Goal: Information Seeking & Learning: Learn about a topic

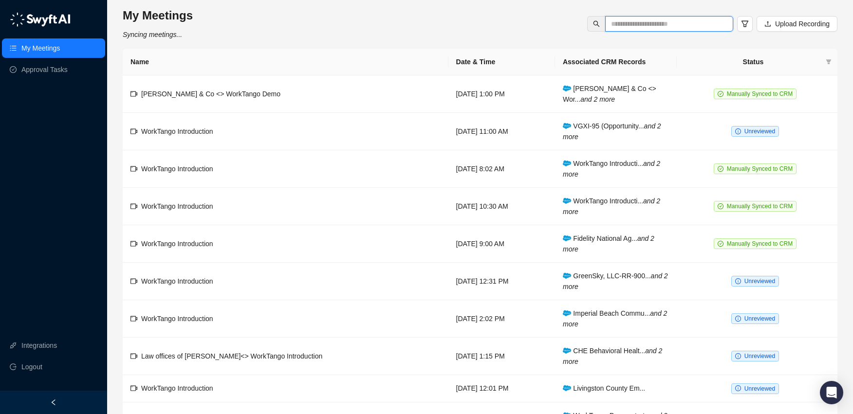
click at [671, 26] on input "text" at bounding box center [665, 23] width 109 height 11
type input "*"
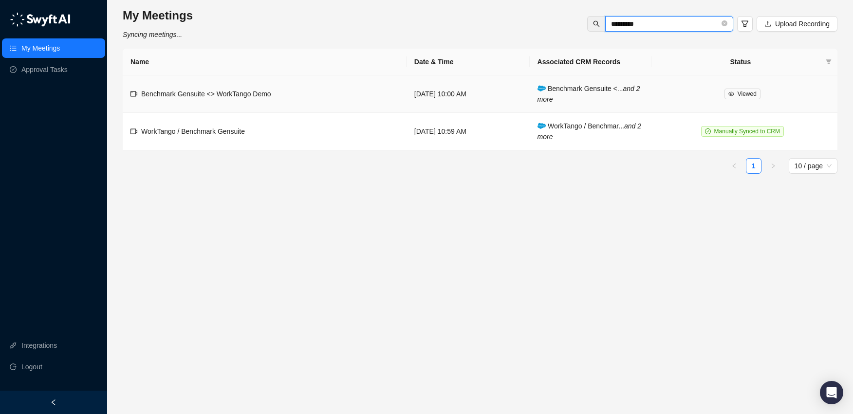
type input "*********"
click at [209, 97] on span "Benchmark Gensuite <> WorkTango Demo" at bounding box center [206, 94] width 130 height 8
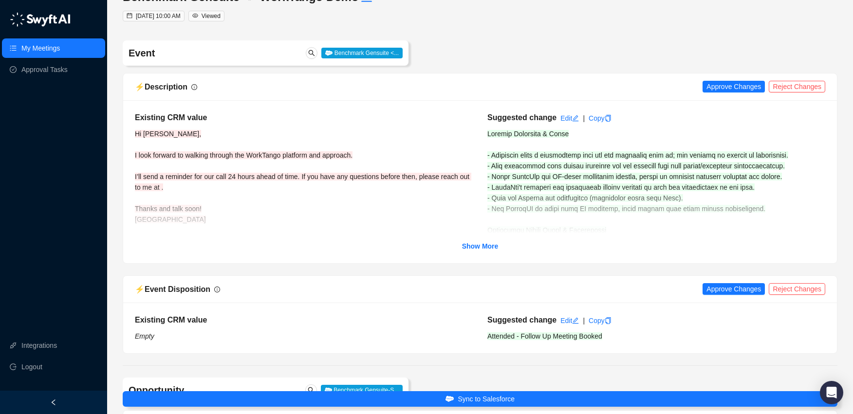
scroll to position [40, 0]
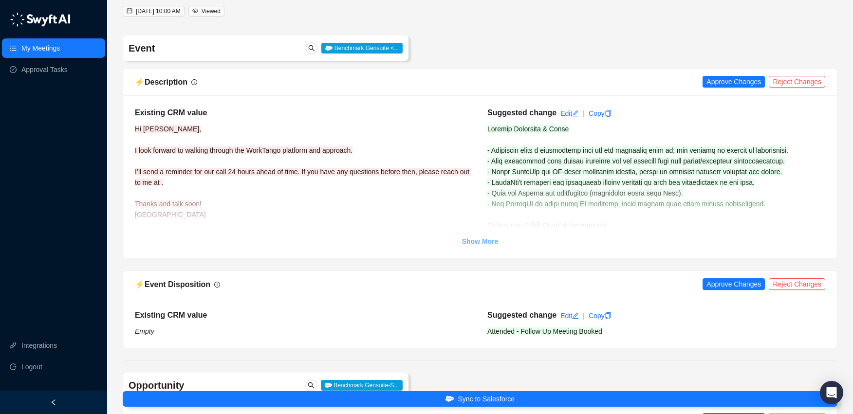
click at [485, 242] on strong "Show More" at bounding box center [480, 242] width 37 height 8
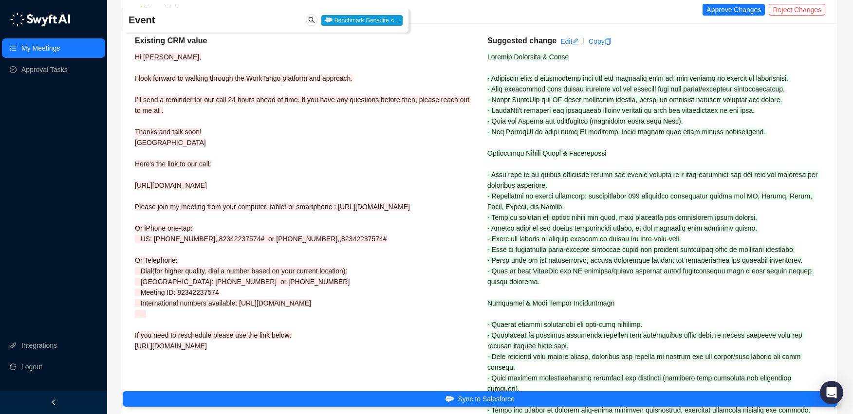
scroll to position [125, 0]
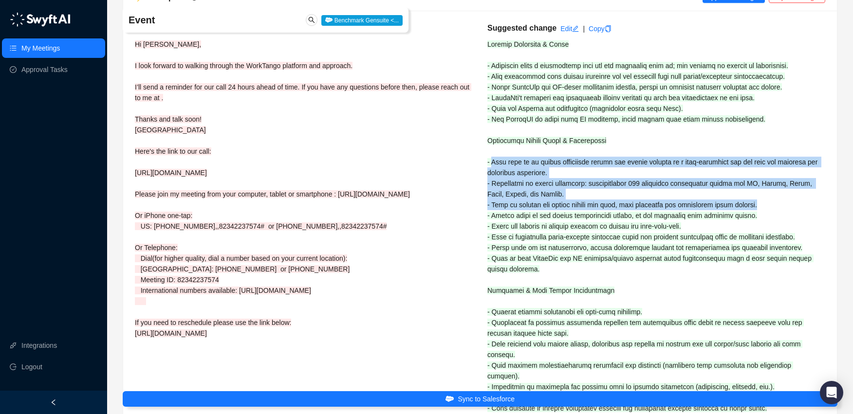
drag, startPoint x: 492, startPoint y: 162, endPoint x: 815, endPoint y: 203, distance: 325.9
copy span "Main goal is to manage engagement across the entire company in a cost-effective…"
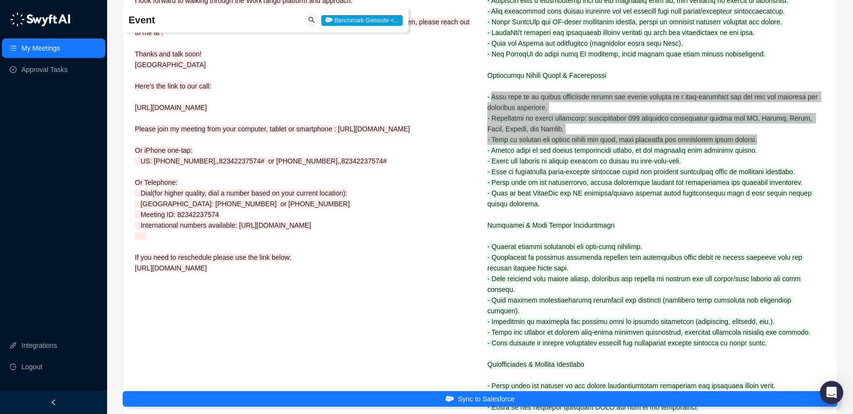
scroll to position [193, 0]
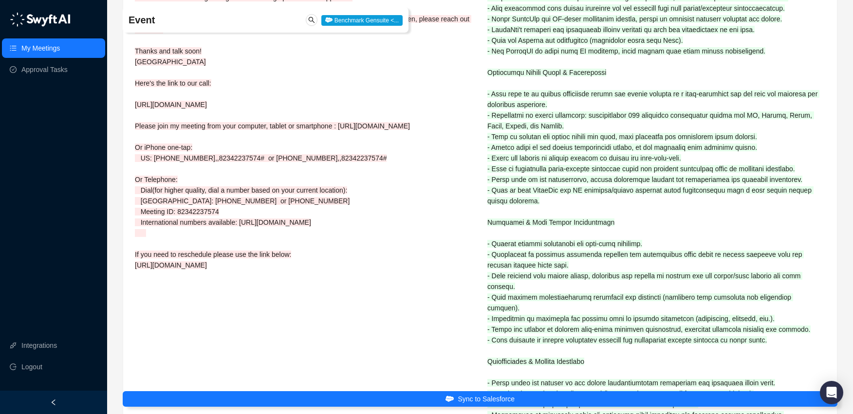
click at [697, 161] on div "Suggested change Edit | Copy" at bounding box center [656, 305] width 352 height 702
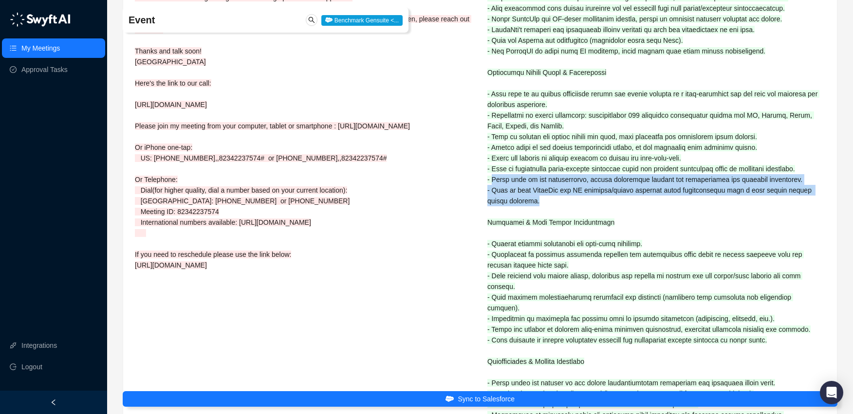
drag, startPoint x: 492, startPoint y: 193, endPoint x: 815, endPoint y: 208, distance: 323.1
click at [815, 208] on div "Suggested change Edit | Copy" at bounding box center [656, 305] width 352 height 702
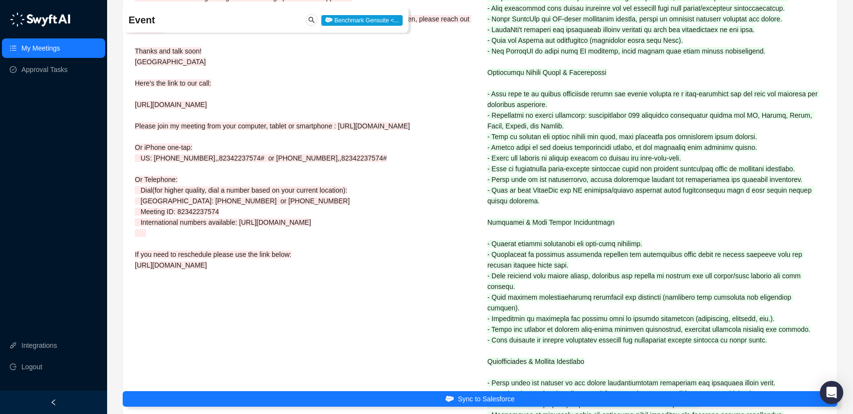
click at [454, 222] on div "Existing CRM value Hi [PERSON_NAME], I look forward to walking through the Work…" at bounding box center [304, 305] width 352 height 702
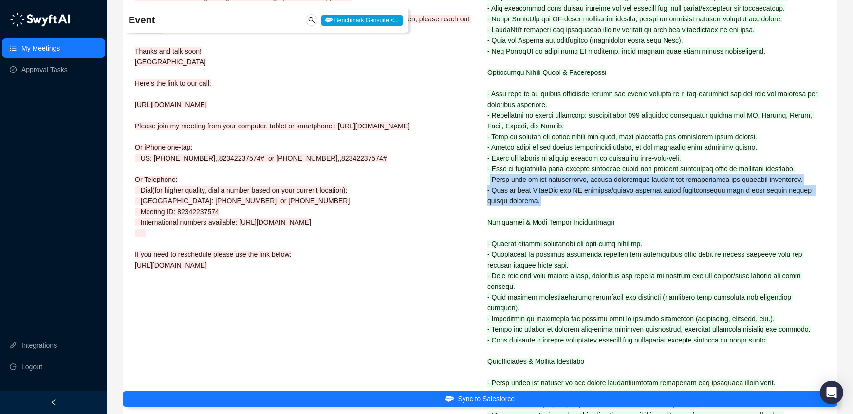
drag, startPoint x: 491, startPoint y: 190, endPoint x: 576, endPoint y: 203, distance: 86.6
click at [749, 228] on div "Suggested change Edit | Copy" at bounding box center [656, 305] width 352 height 702
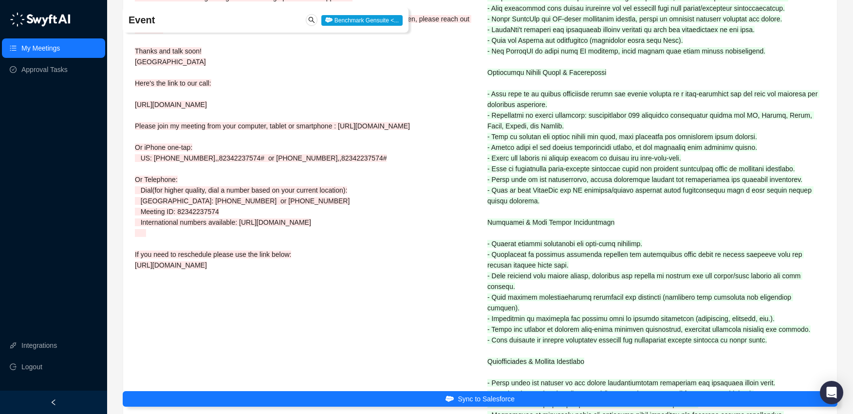
click at [495, 197] on span at bounding box center [654, 313] width 334 height 683
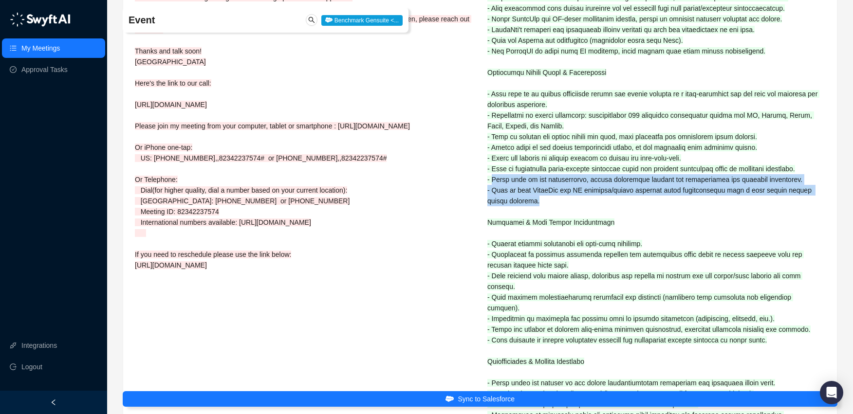
drag, startPoint x: 492, startPoint y: 190, endPoint x: 648, endPoint y: 212, distance: 157.7
click at [648, 212] on div "Suggested change Edit | Copy" at bounding box center [656, 305] width 352 height 702
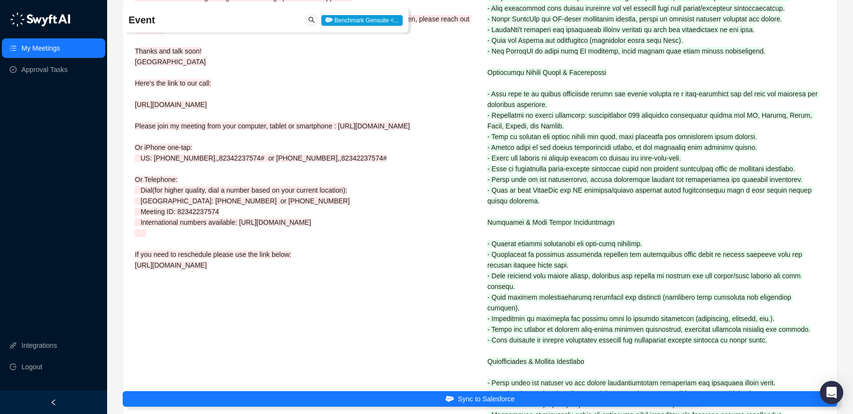
copy span "Would like to use standardized, proven engagement indices for benchmarking and …"
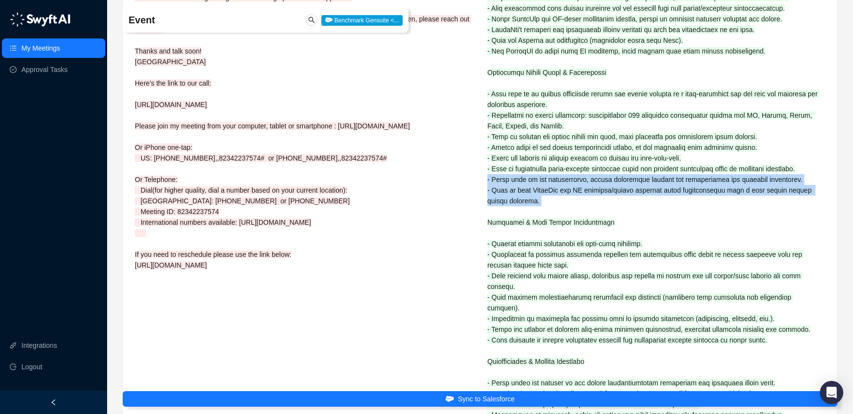
drag, startPoint x: 543, startPoint y: 217, endPoint x: 489, endPoint y: 189, distance: 60.7
click at [489, 189] on div "Suggested change Edit | Copy" at bounding box center [656, 305] width 352 height 702
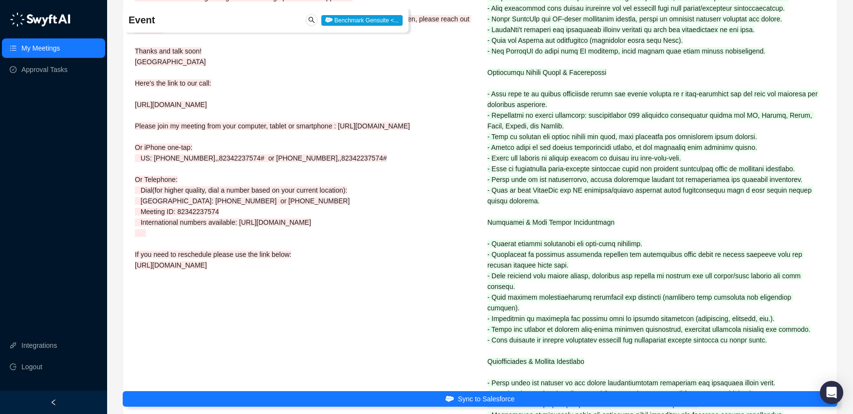
copy span "- Would like to use standardized, proven engagement indices for benchmarking an…"
click at [520, 178] on div "Suggested change Edit | Copy" at bounding box center [656, 305] width 352 height 702
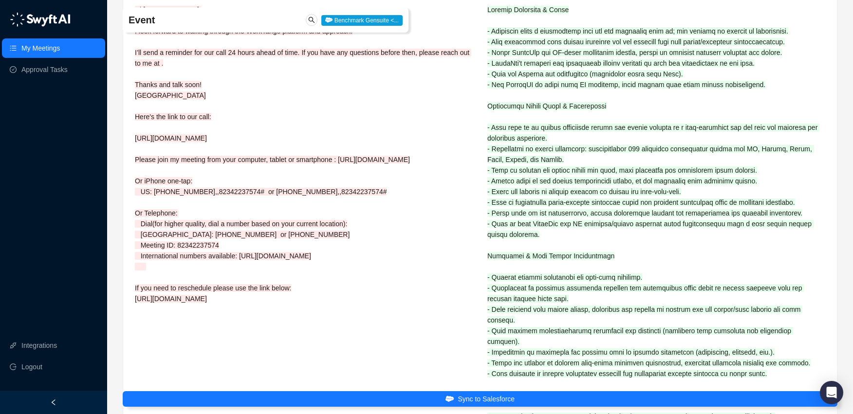
scroll to position [156, 0]
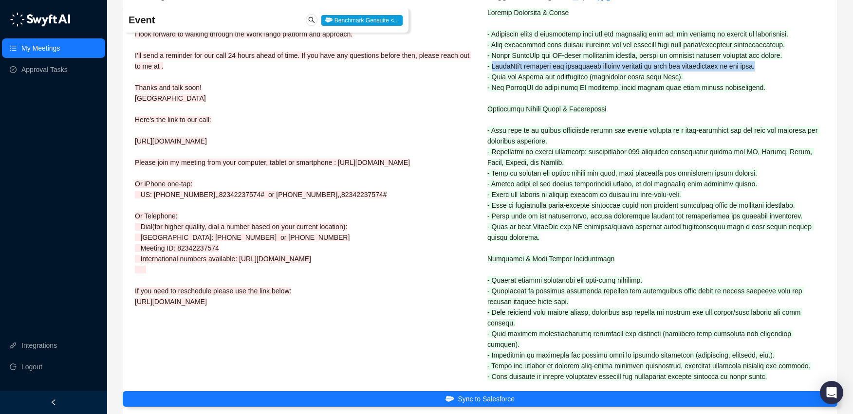
drag, startPoint x: 493, startPoint y: 68, endPoint x: 692, endPoint y: 65, distance: 199.1
click at [781, 67] on div "Suggested change Edit | Copy" at bounding box center [656, 342] width 352 height 702
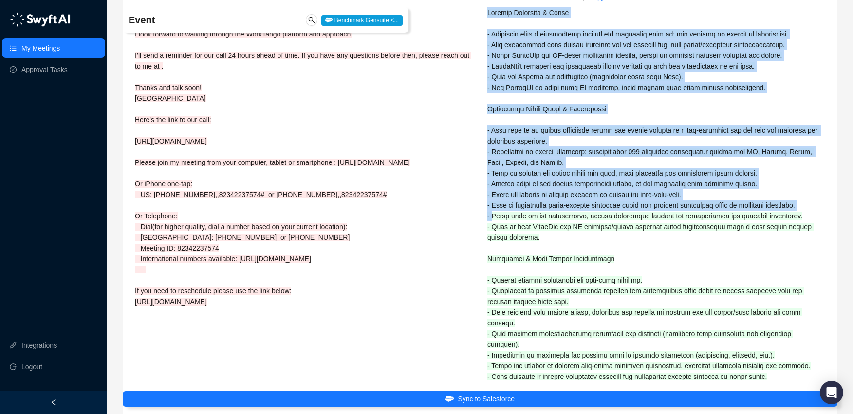
drag, startPoint x: 814, startPoint y: 229, endPoint x: 510, endPoint y: 227, distance: 304.3
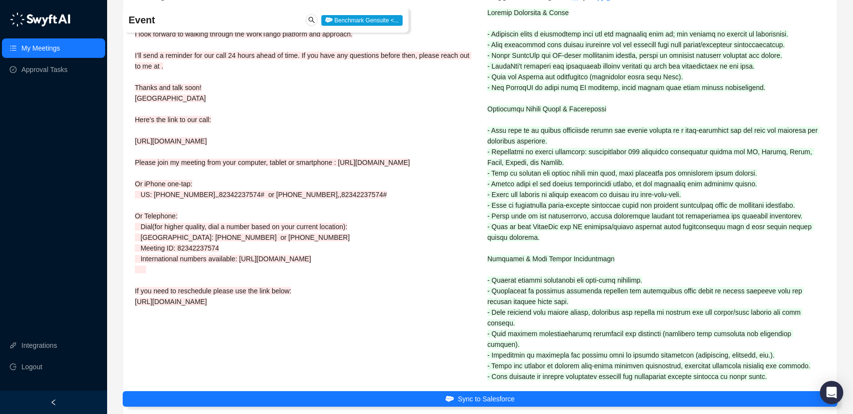
click at [509, 227] on span at bounding box center [654, 350] width 334 height 683
click at [495, 227] on span at bounding box center [654, 350] width 334 height 683
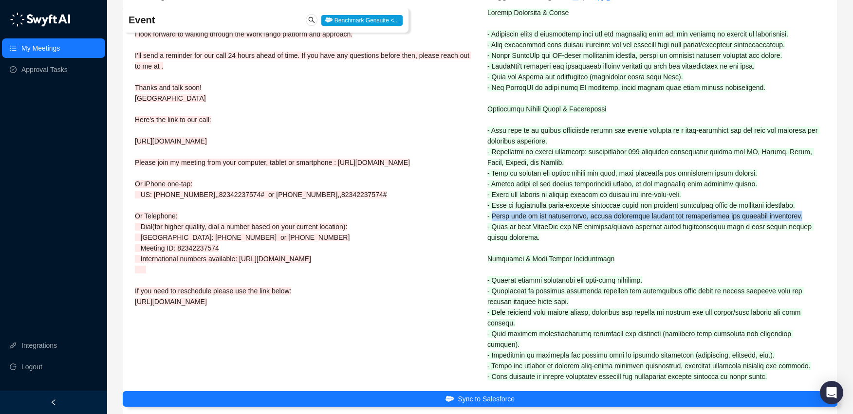
drag, startPoint x: 494, startPoint y: 227, endPoint x: 808, endPoint y: 229, distance: 314.5
click at [816, 230] on div "Suggested change Edit | Copy" at bounding box center [656, 342] width 352 height 702
copy span "Would like to use standardized, proven engagement indices for benchmarking and …"
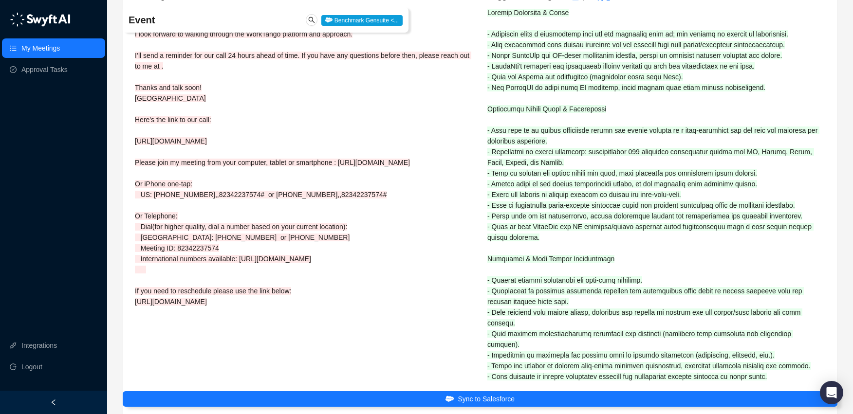
click at [633, 229] on span at bounding box center [654, 350] width 334 height 683
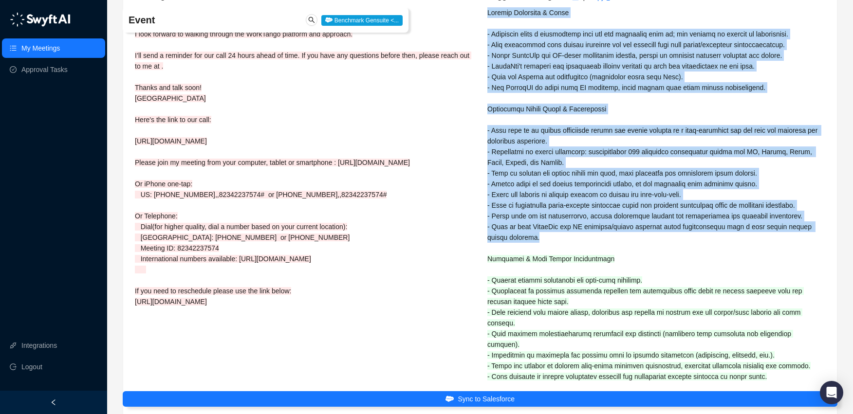
drag, startPoint x: 493, startPoint y: 238, endPoint x: 555, endPoint y: 249, distance: 63.4
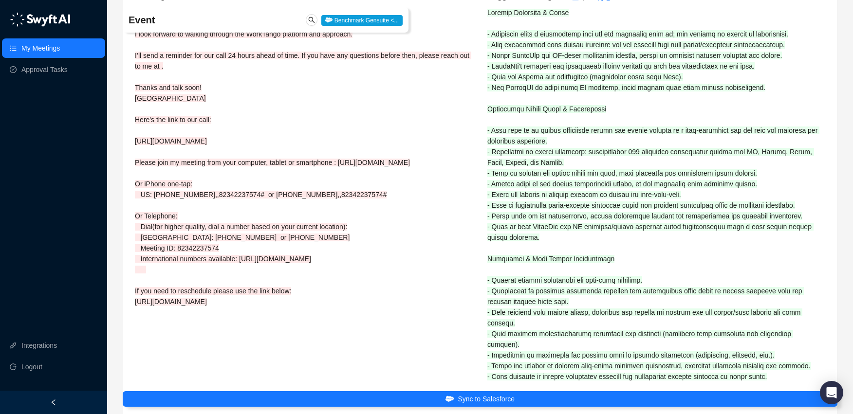
drag, startPoint x: 553, startPoint y: 251, endPoint x: 544, endPoint y: 252, distance: 8.8
click at [550, 251] on div "Suggested change Edit | Copy" at bounding box center [656, 342] width 352 height 702
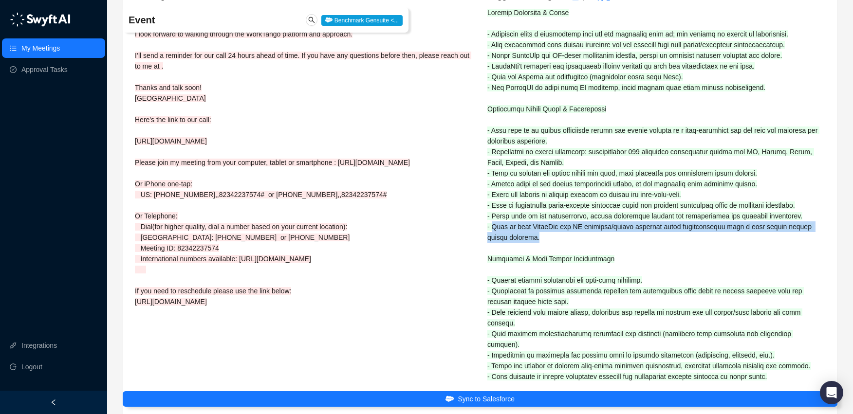
drag, startPoint x: 528, startPoint y: 252, endPoint x: 505, endPoint y: 238, distance: 26.6
click at [491, 240] on div "Suggested change Edit | Copy" at bounding box center [656, 342] width 352 height 702
copy span "Plan to keep EnergAge for US branding/awards purposes while supplementing with …"
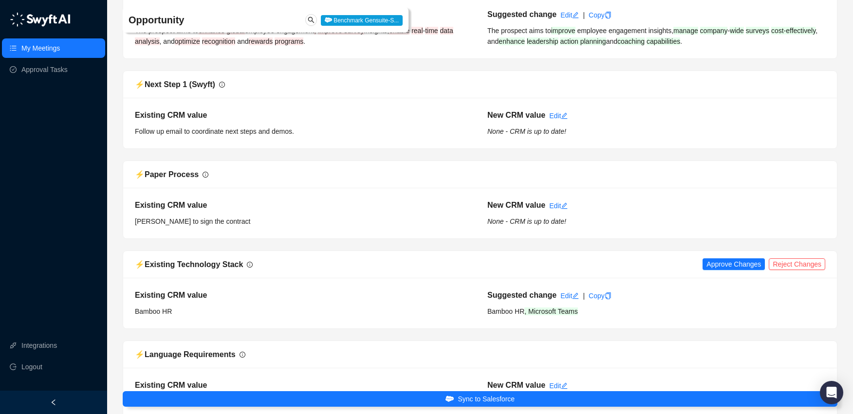
scroll to position [1561, 0]
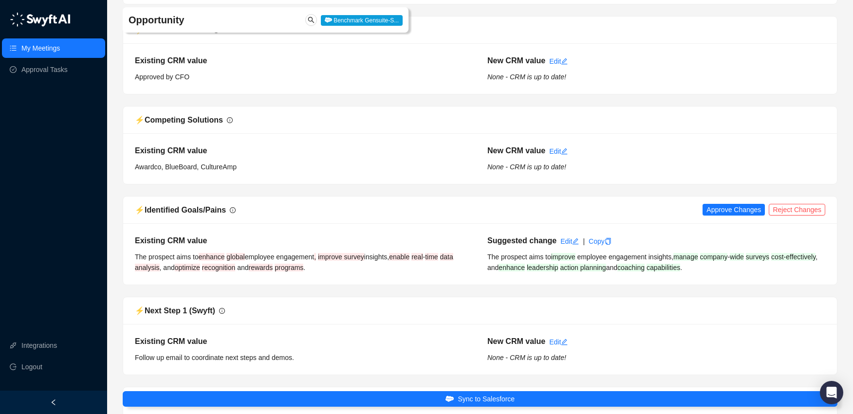
click at [560, 272] on span at bounding box center [559, 268] width 2 height 8
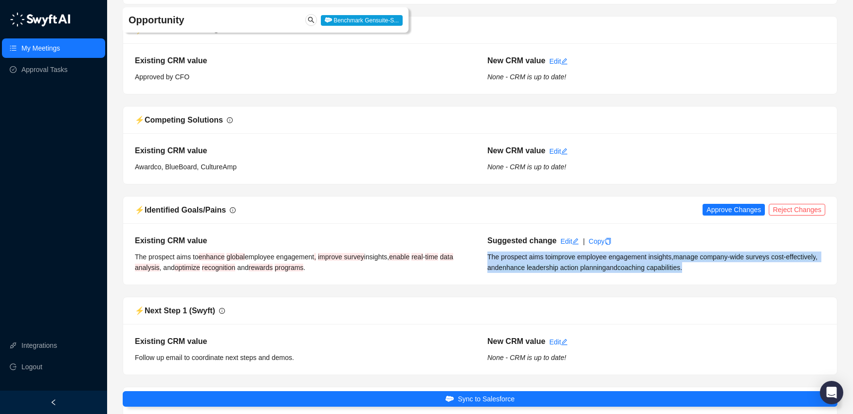
drag, startPoint x: 741, startPoint y: 280, endPoint x: 502, endPoint y: 271, distance: 239.7
click at [487, 271] on div "Suggested change Edit | Copy The prospect aims to improve employee engagement i…" at bounding box center [656, 254] width 352 height 38
copy div "The prospect aims to improve employee engagement insights, manage company - wid…"
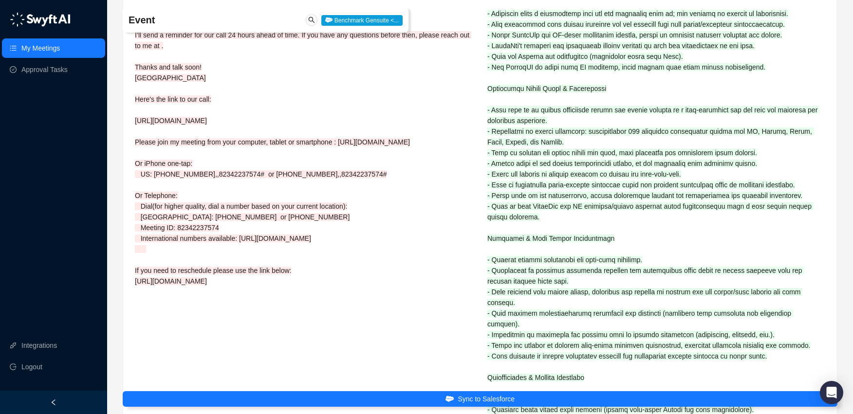
scroll to position [87, 0]
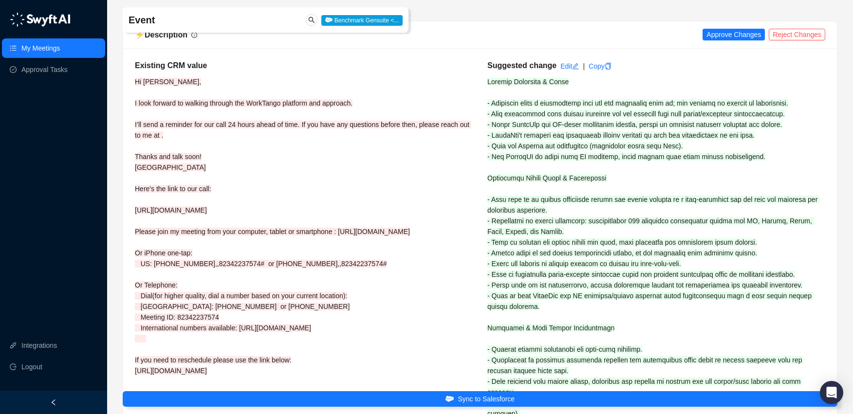
drag, startPoint x: 546, startPoint y: 208, endPoint x: 495, endPoint y: 203, distance: 51.8
click at [544, 208] on span at bounding box center [654, 419] width 334 height 683
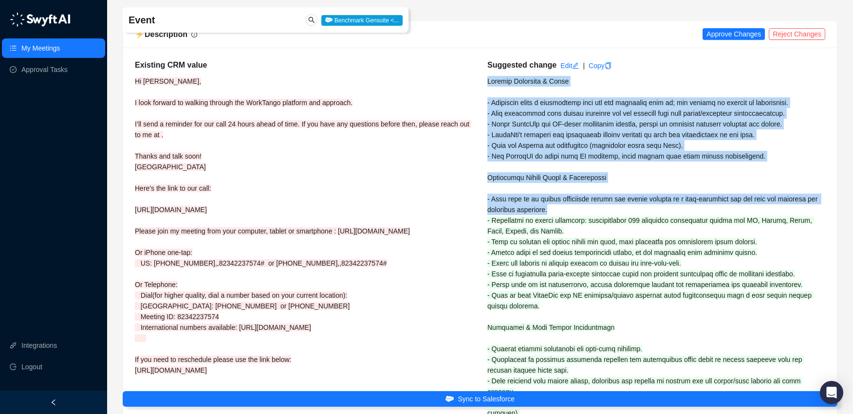
drag, startPoint x: 492, startPoint y: 200, endPoint x: 642, endPoint y: 205, distance: 150.0
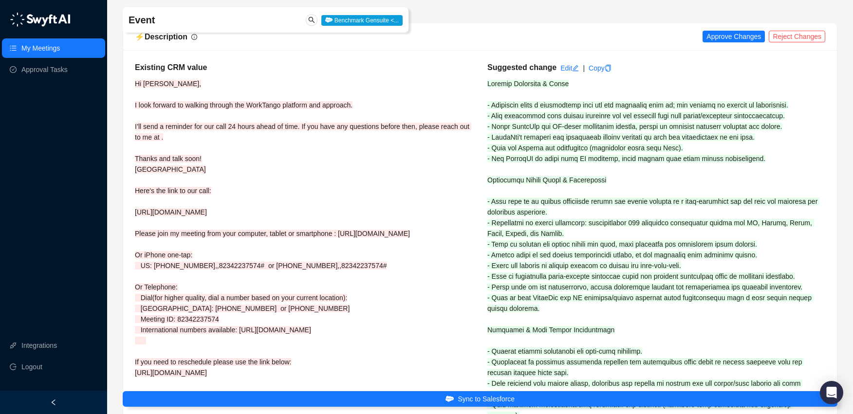
click at [642, 205] on span at bounding box center [654, 421] width 334 height 683
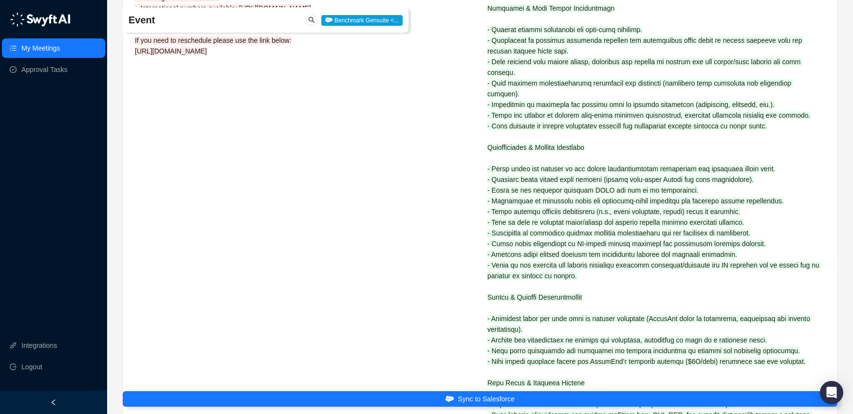
scroll to position [337, 0]
